Goal: Transaction & Acquisition: Purchase product/service

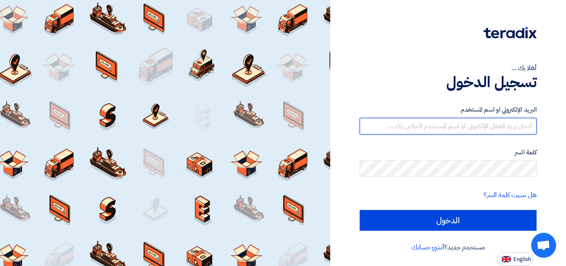
click at [475, 123] on input "text" at bounding box center [448, 126] width 177 height 17
click at [474, 123] on input "text" at bounding box center [448, 126] width 177 height 17
click at [473, 123] on input "text" at bounding box center [448, 126] width 177 height 17
type input "س"
type input "sara.magdy@mobica.net"
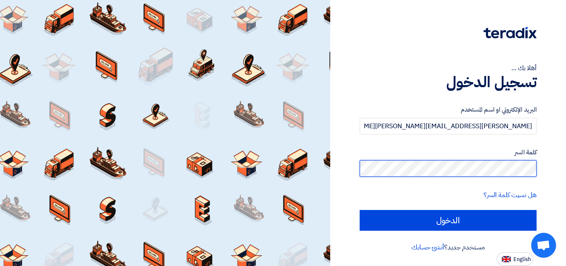
click at [360, 210] on input "الدخول" at bounding box center [448, 220] width 177 height 21
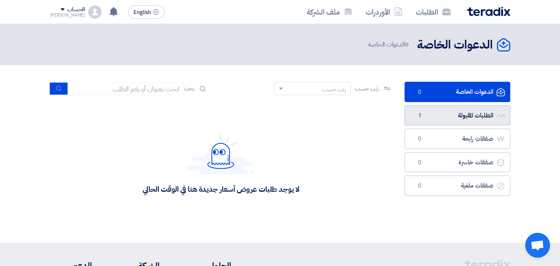
click at [445, 119] on link "الطلبات المقبولة الطلبات المقبولة 1" at bounding box center [458, 115] width 106 height 20
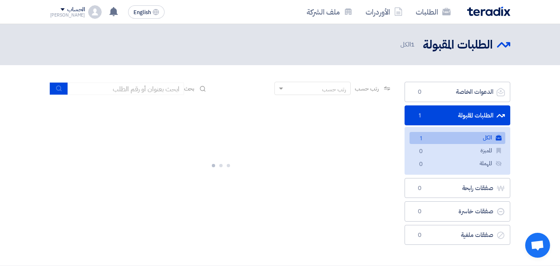
click at [431, 137] on link "الكل الكل 1" at bounding box center [457, 138] width 96 height 12
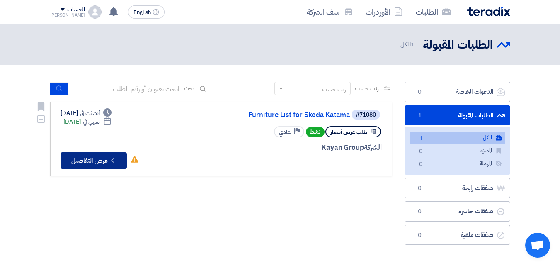
click at [102, 164] on button "Check details عرض التفاصيل" at bounding box center [94, 160] width 66 height 17
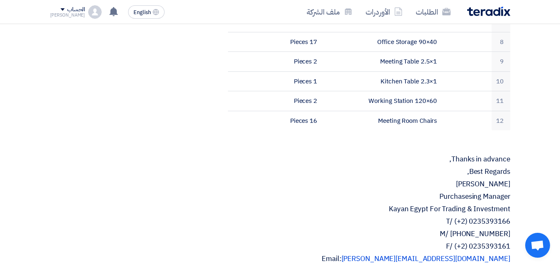
scroll to position [497, 0]
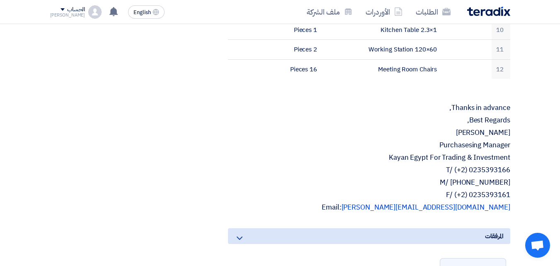
click at [272, 228] on div "المرفقات" at bounding box center [369, 236] width 282 height 16
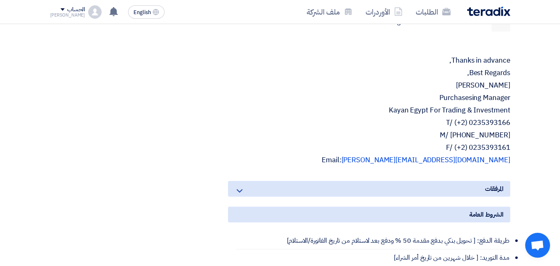
scroll to position [559, 0]
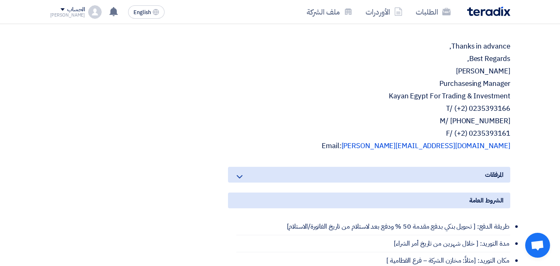
click at [238, 172] on icon at bounding box center [240, 177] width 10 height 10
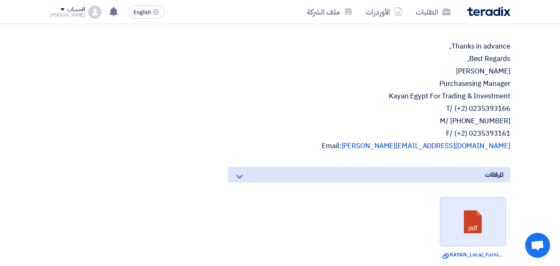
click at [490, 212] on link at bounding box center [473, 222] width 66 height 50
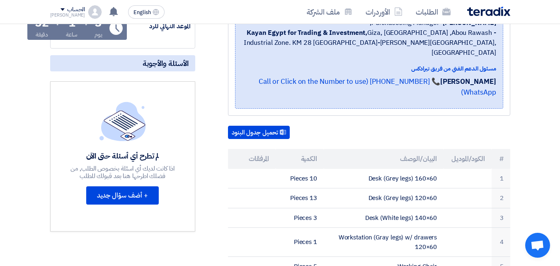
scroll to position [186, 0]
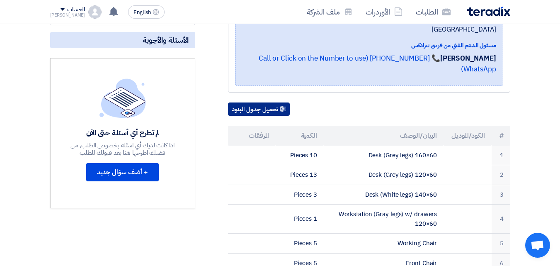
click at [282, 106] on use at bounding box center [283, 109] width 6 height 6
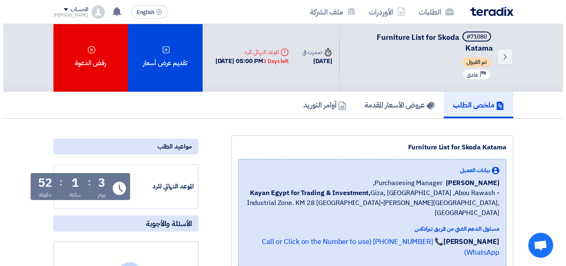
scroll to position [0, 0]
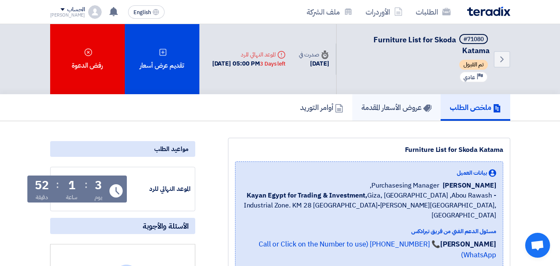
click at [371, 107] on h5 "عروض الأسعار المقدمة" at bounding box center [396, 107] width 70 height 10
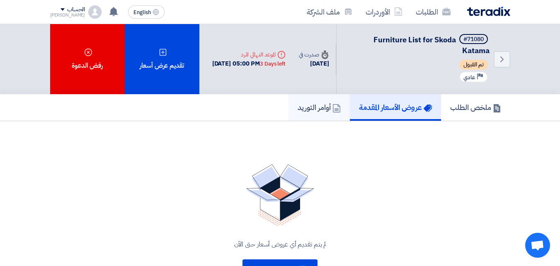
click at [316, 102] on h5 "أوامر التوريد" at bounding box center [319, 107] width 43 height 10
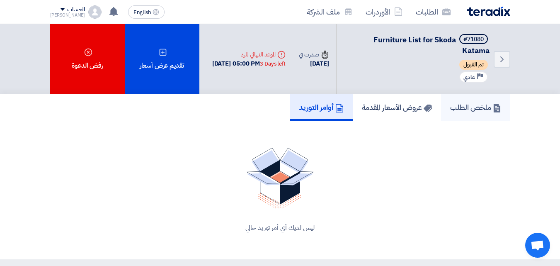
click at [454, 114] on link "ملخص الطلب" at bounding box center [475, 107] width 69 height 27
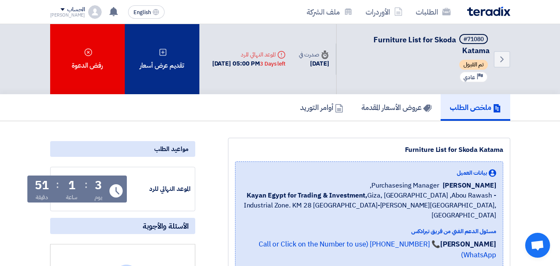
click at [162, 59] on div "تقديم عرض أسعار" at bounding box center [162, 59] width 75 height 70
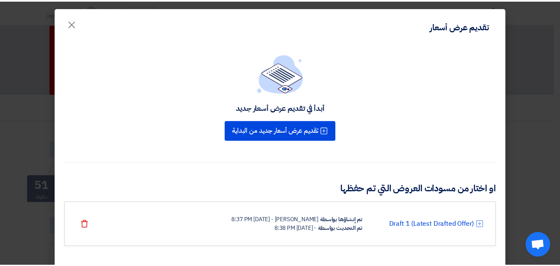
scroll to position [10, 0]
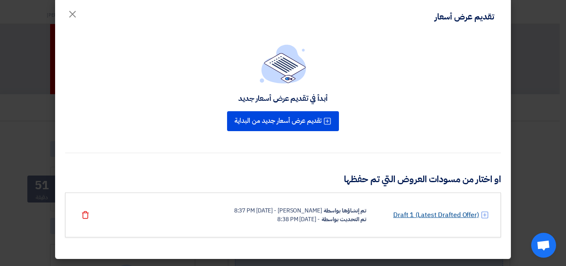
click at [465, 213] on link "Draft 1 (Latest Drafted Offer)" at bounding box center [436, 215] width 86 height 10
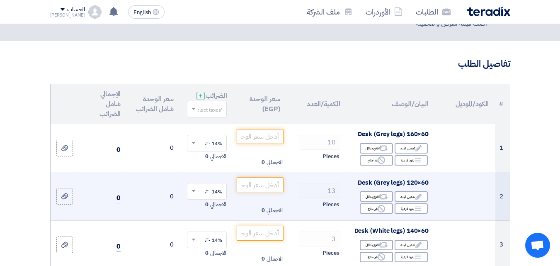
scroll to position [41, 0]
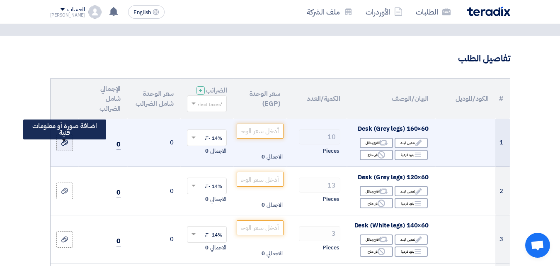
click at [66, 146] on icon at bounding box center [64, 142] width 7 height 7
click at [0, 0] on input "file" at bounding box center [0, 0] width 0 height 0
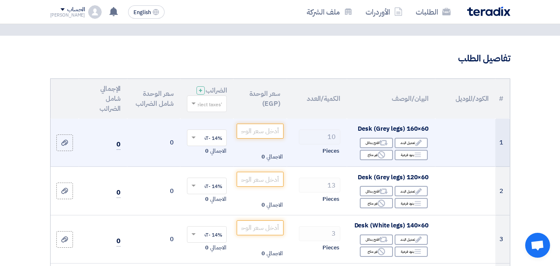
click at [63, 138] on td at bounding box center [65, 143] width 28 height 48
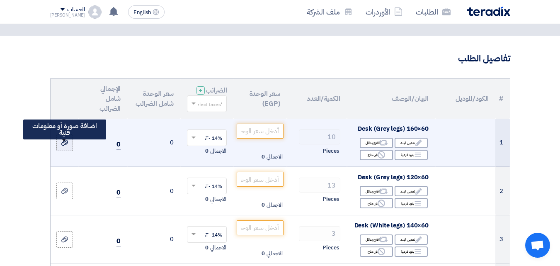
click at [63, 144] on div at bounding box center [65, 143] width 8 height 10
click at [0, 0] on input "file" at bounding box center [0, 0] width 0 height 0
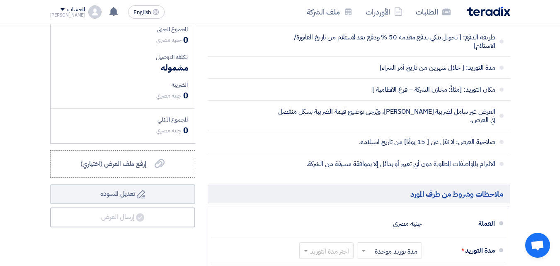
scroll to position [787, 0]
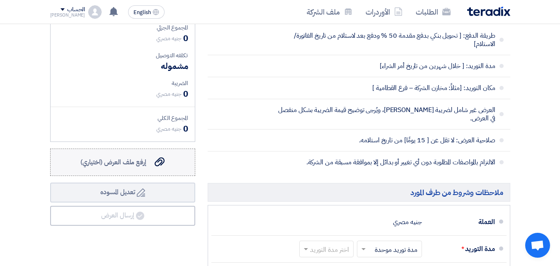
click at [116, 162] on label "إرفع ملف العرض (اختياري) إرفع ملف العرض (اختياري)" at bounding box center [122, 161] width 145 height 27
click at [0, 0] on input "إرفع ملف العرض (اختياري) إرفع ملف العرض (اختياري)" at bounding box center [0, 0] width 0 height 0
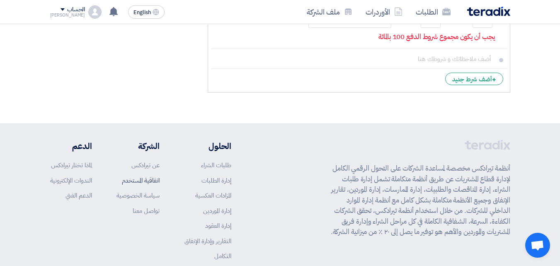
scroll to position [1180, 0]
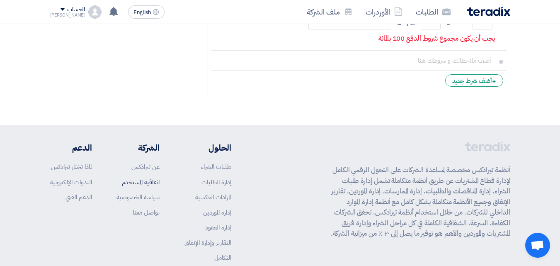
click at [125, 177] on link "اتفاقية المستخدم" at bounding box center [141, 181] width 38 height 9
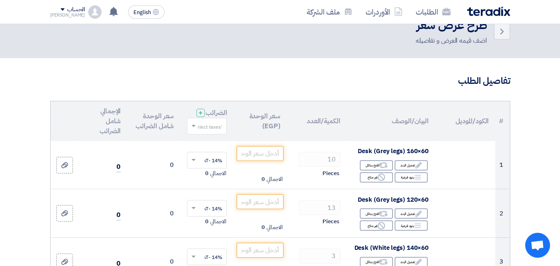
scroll to position [12, 0]
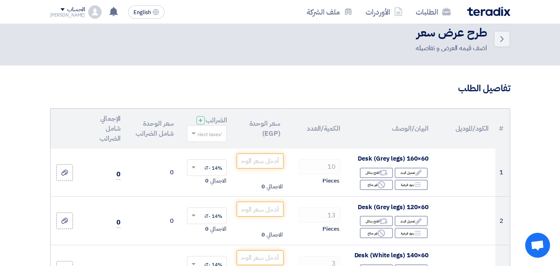
drag, startPoint x: 272, startPoint y: 130, endPoint x: 260, endPoint y: 105, distance: 27.8
click at [296, 136] on th "الكمية/العدد" at bounding box center [317, 129] width 60 height 40
drag, startPoint x: 276, startPoint y: 138, endPoint x: 244, endPoint y: 93, distance: 55.0
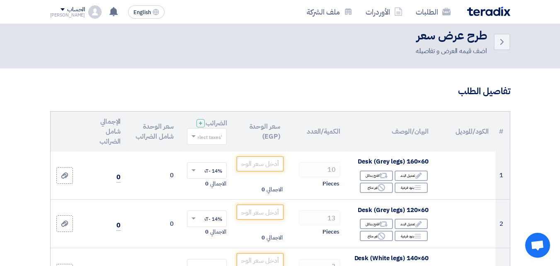
scroll to position [0, 0]
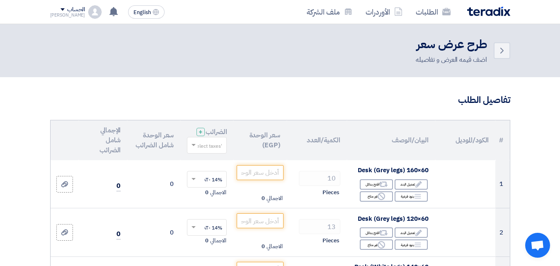
drag, startPoint x: 453, startPoint y: 141, endPoint x: 488, endPoint y: 123, distance: 40.2
click at [489, 123] on th "الكود/الموديل" at bounding box center [465, 140] width 60 height 40
drag, startPoint x: 391, startPoint y: 145, endPoint x: 504, endPoint y: 139, distance: 113.3
click at [504, 139] on tr "# الكود/الموديل البيان/الوصف الكمية/العدد سعر الوحدة (EGP) الضرائب + 'Select ta…" at bounding box center [280, 140] width 459 height 40
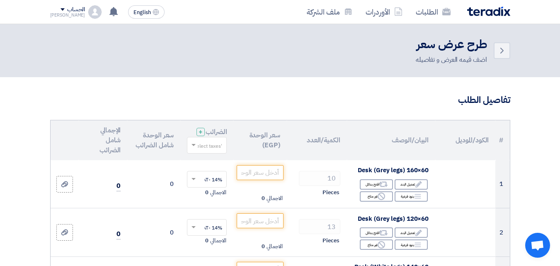
drag, startPoint x: 284, startPoint y: 142, endPoint x: 373, endPoint y: 144, distance: 88.7
click at [373, 144] on tr "# الكود/الموديل البيان/الوصف الكمية/العدد سعر الوحدة (EGP) الضرائب + 'Select ta…" at bounding box center [280, 140] width 459 height 40
drag, startPoint x: 251, startPoint y: 145, endPoint x: 259, endPoint y: 94, distance: 52.5
drag, startPoint x: 557, startPoint y: 34, endPoint x: 565, endPoint y: 59, distance: 26.3
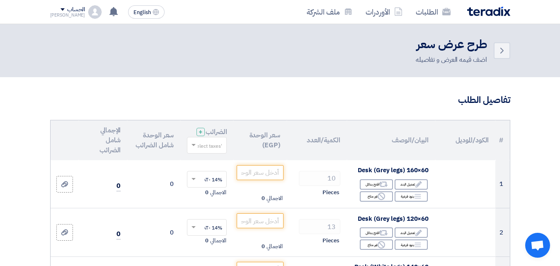
drag, startPoint x: 471, startPoint y: 153, endPoint x: 405, endPoint y: 86, distance: 94.4
click at [392, 120] on th "البيان/الوصف" at bounding box center [391, 140] width 88 height 40
drag, startPoint x: 393, startPoint y: 145, endPoint x: 431, endPoint y: 139, distance: 37.8
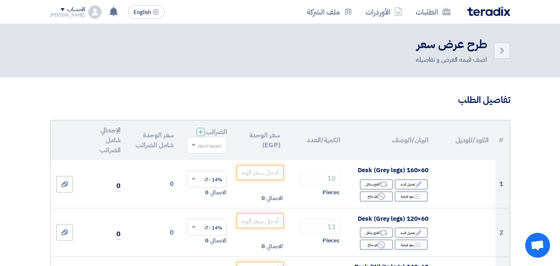
click at [431, 139] on th "البيان/الوصف" at bounding box center [391, 140] width 88 height 40
drag, startPoint x: 453, startPoint y: 142, endPoint x: 500, endPoint y: 145, distance: 47.3
click at [500, 145] on tr "# الكود/الموديل البيان/الوصف الكمية/العدد سعر الوحدة (EGP) الضرائب + 'Select ta…" at bounding box center [280, 140] width 459 height 40
click at [492, 153] on th "الكود/الموديل" at bounding box center [465, 140] width 60 height 40
drag, startPoint x: 438, startPoint y: 149, endPoint x: 506, endPoint y: 136, distance: 69.6
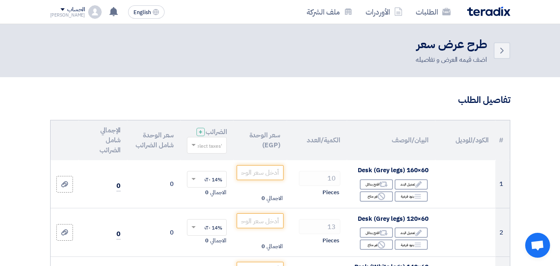
click at [506, 136] on tr "# الكود/الموديل البيان/الوصف الكمية/العدد سعر الوحدة (EGP) الضرائب + 'Select ta…" at bounding box center [280, 140] width 459 height 40
drag, startPoint x: 379, startPoint y: 144, endPoint x: 436, endPoint y: 147, distance: 57.3
click at [436, 147] on tr "# الكود/الموديل البيان/الوصف الكمية/العدد سعر الوحدة (EGP) الضرائب + 'Select ta…" at bounding box center [280, 140] width 459 height 40
drag, startPoint x: 308, startPoint y: 148, endPoint x: 354, endPoint y: 147, distance: 46.0
click at [354, 147] on tr "# الكود/الموديل البيان/الوصف الكمية/العدد سعر الوحدة (EGP) الضرائب + 'Select ta…" at bounding box center [280, 140] width 459 height 40
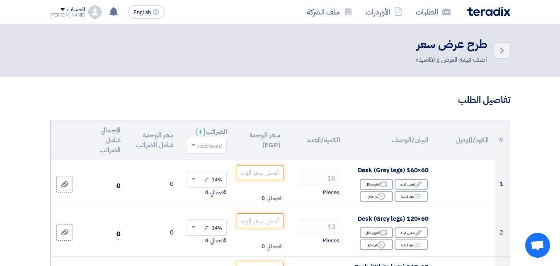
drag, startPoint x: 278, startPoint y: 153, endPoint x: 251, endPoint y: 123, distance: 39.9
click at [251, 123] on th "سعر الوحدة (EGP)" at bounding box center [259, 140] width 53 height 40
click at [280, 153] on th "سعر الوحدة (EGP)" at bounding box center [259, 140] width 53 height 40
click at [286, 152] on th "سعر الوحدة (EGP)" at bounding box center [259, 140] width 53 height 40
drag, startPoint x: 285, startPoint y: 150, endPoint x: 252, endPoint y: 113, distance: 49.3
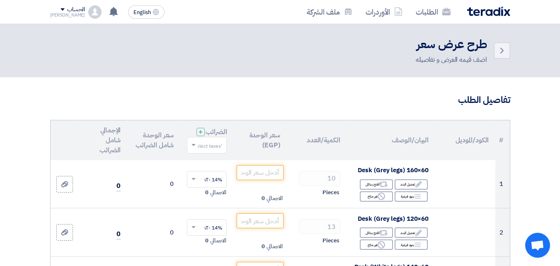
click at [194, 149] on span at bounding box center [192, 144] width 10 height 7
drag, startPoint x: 211, startPoint y: 124, endPoint x: 249, endPoint y: 129, distance: 38.5
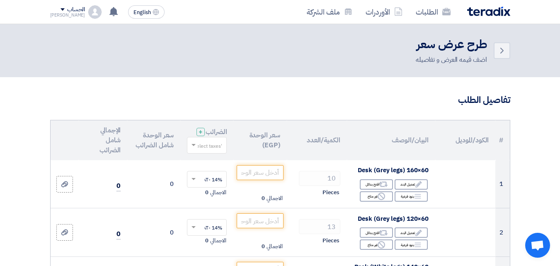
click at [242, 126] on tr "# الكود/الموديل البيان/الوصف الكمية/العدد سعر الوحدة (EGP) الضرائب + 'Select ta…" at bounding box center [280, 140] width 459 height 40
click at [250, 131] on th "سعر الوحدة (EGP)" at bounding box center [259, 140] width 53 height 40
click at [272, 150] on th "سعر الوحدة (EGP)" at bounding box center [259, 140] width 53 height 40
drag, startPoint x: 251, startPoint y: 149, endPoint x: 245, endPoint y: 105, distance: 44.4
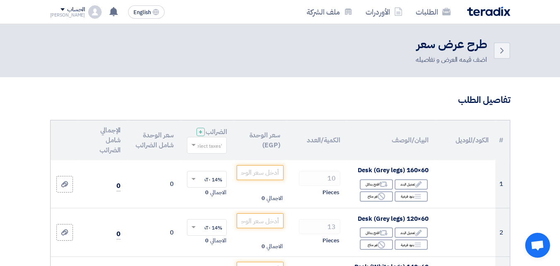
click at [389, 150] on th "البيان/الوصف" at bounding box center [391, 140] width 88 height 40
